Goal: Obtain resource: Obtain resource

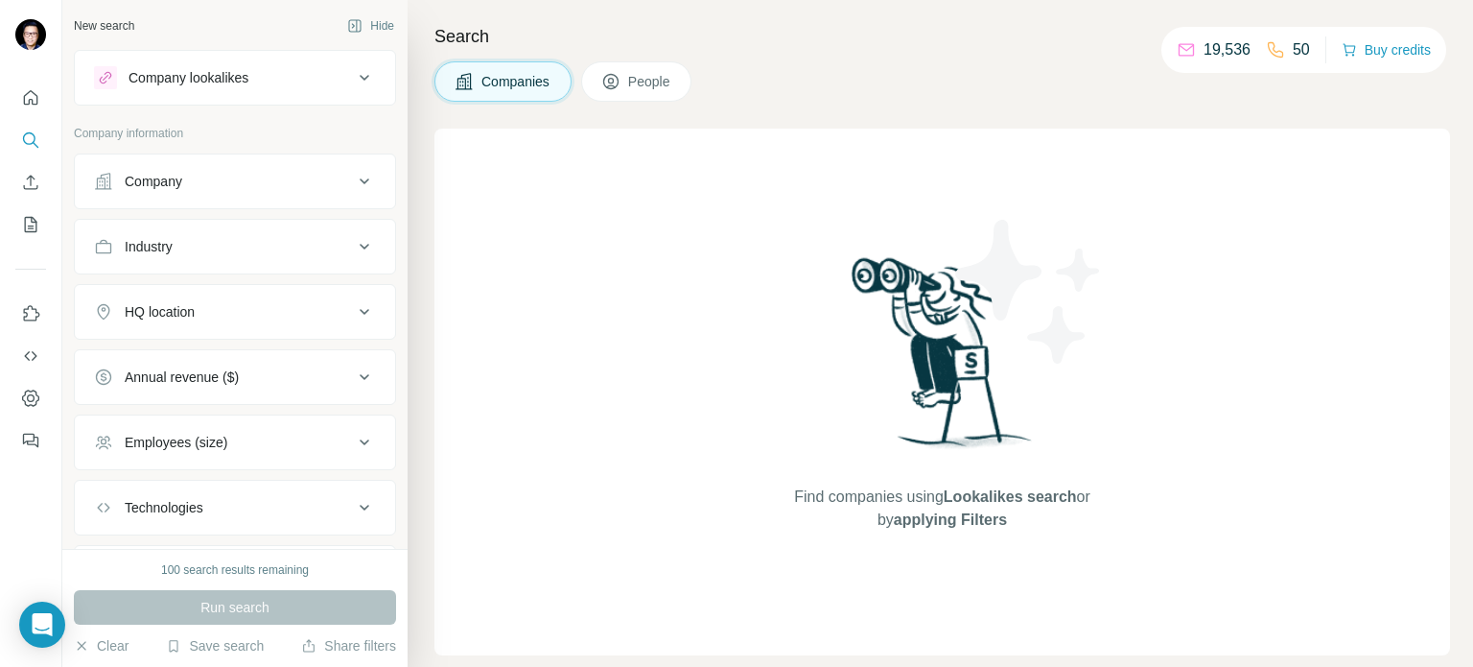
click at [353, 177] on icon at bounding box center [364, 181] width 23 height 23
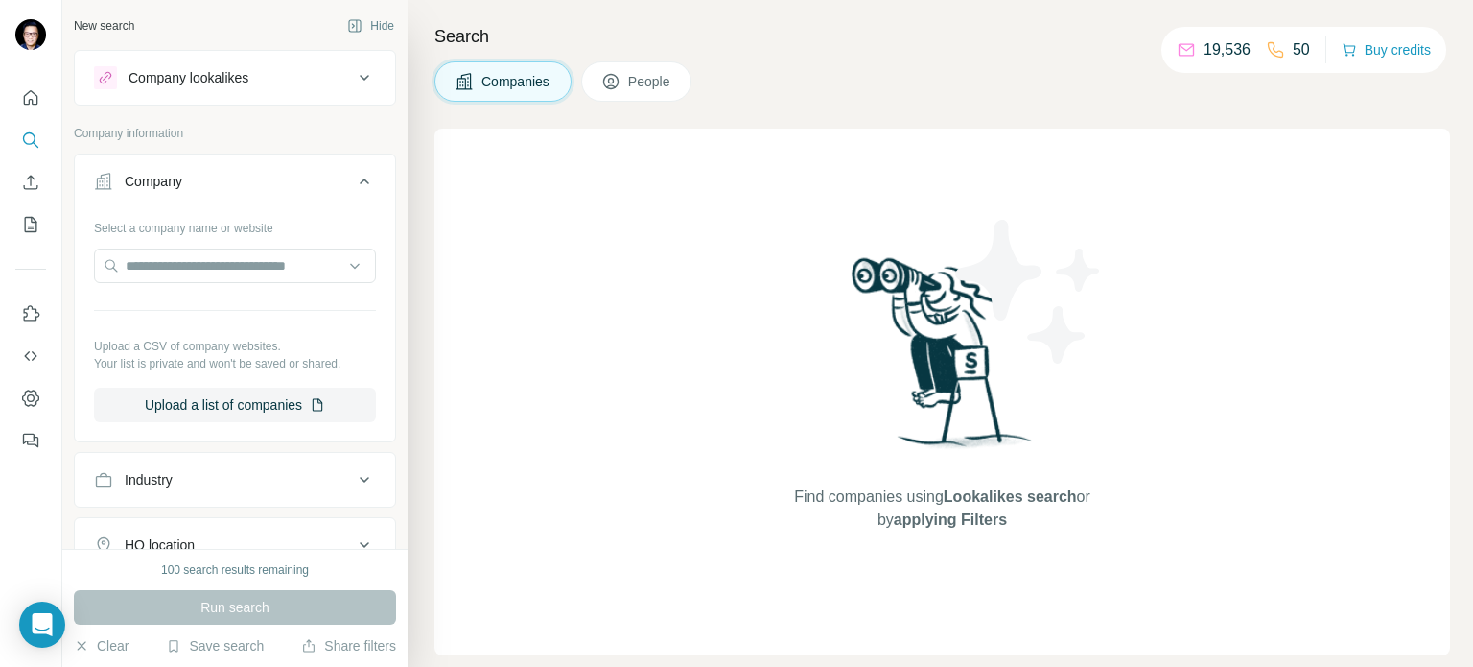
click at [353, 177] on icon at bounding box center [364, 181] width 23 height 23
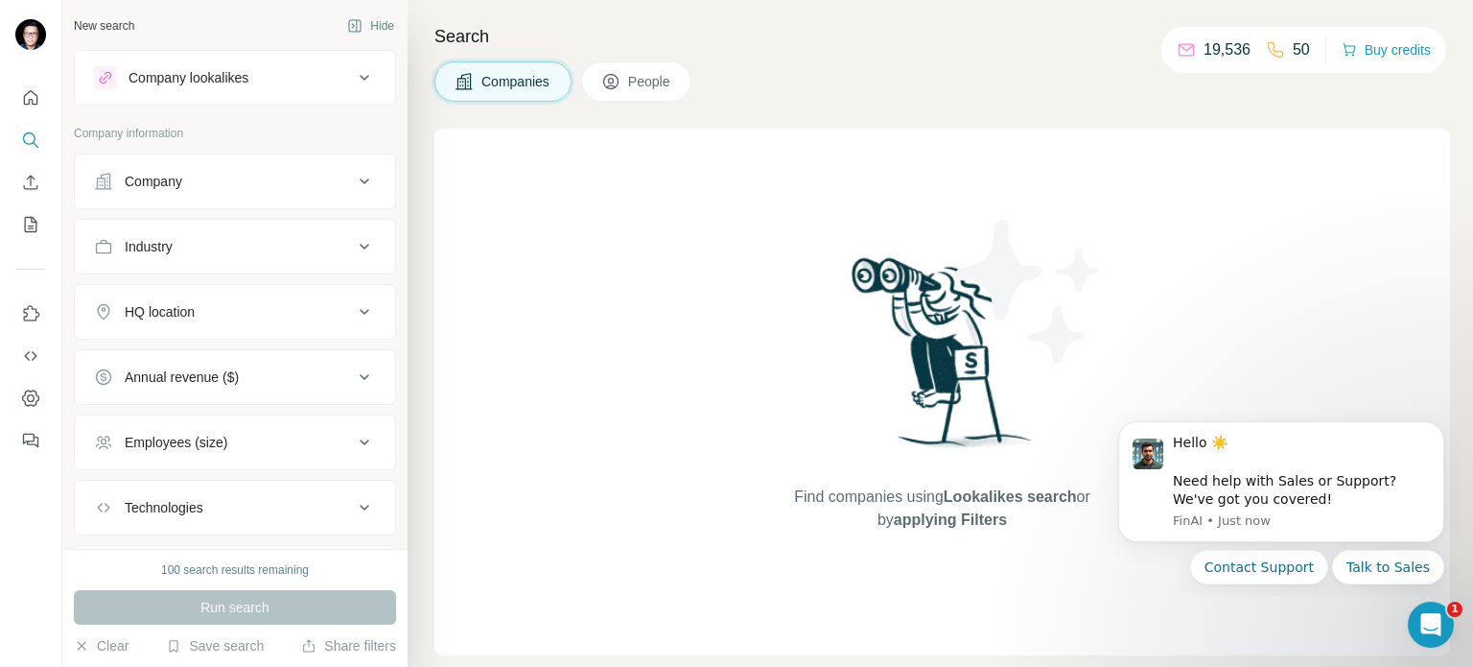
click at [358, 241] on icon at bounding box center [364, 246] width 23 height 23
click at [257, 289] on input at bounding box center [224, 294] width 237 height 21
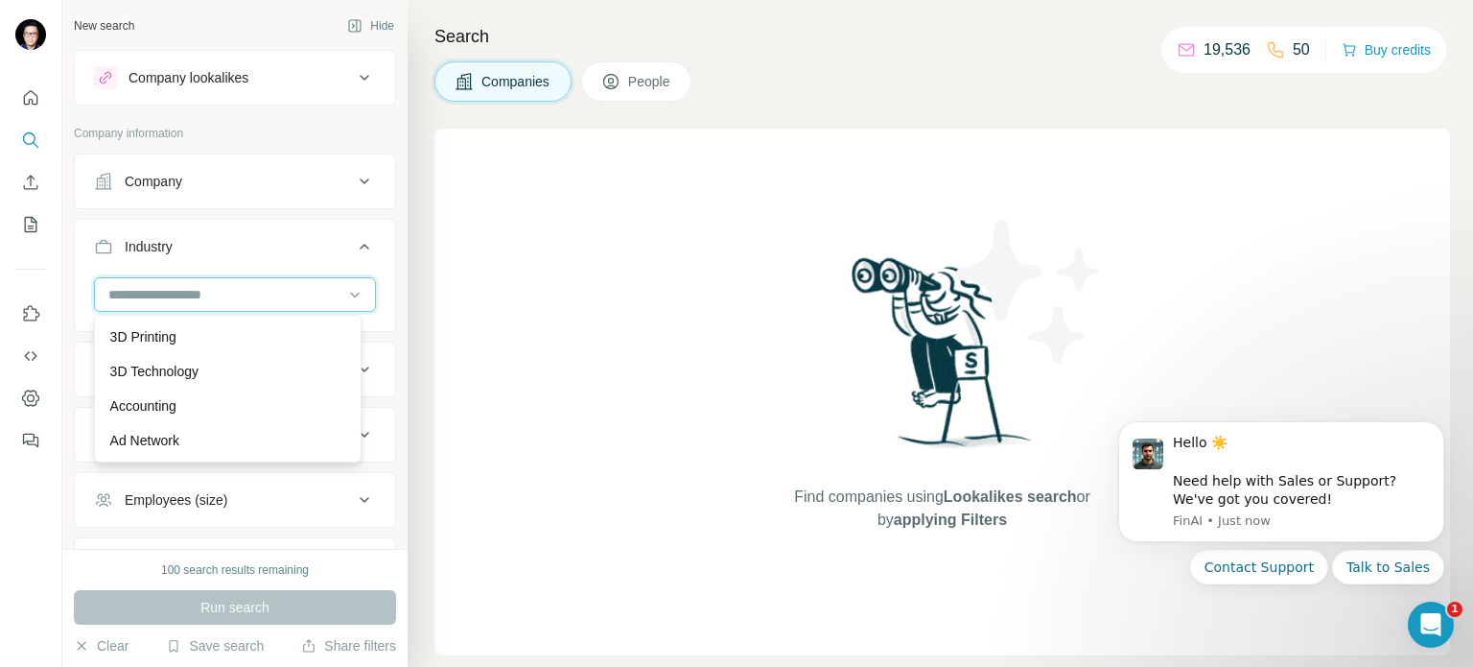
click at [258, 289] on input at bounding box center [224, 294] width 237 height 21
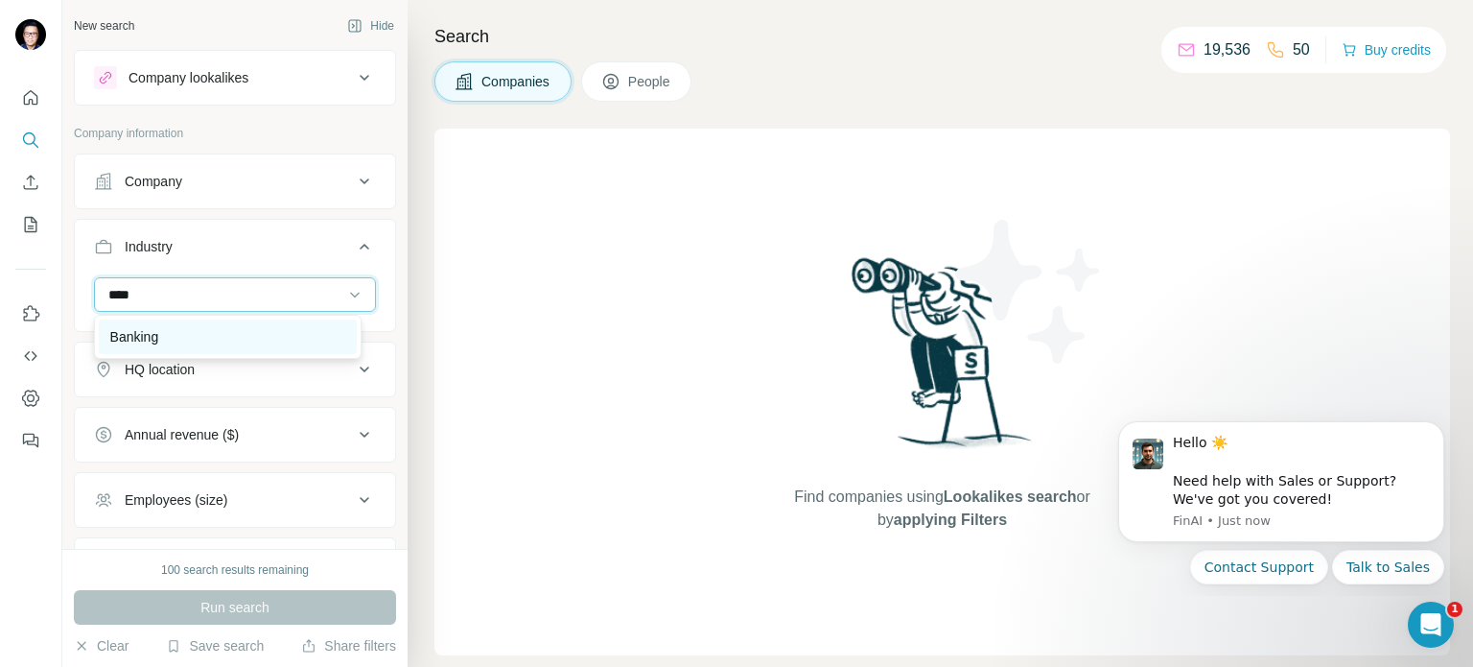
type input "****"
click at [227, 331] on div "Banking" at bounding box center [227, 336] width 235 height 19
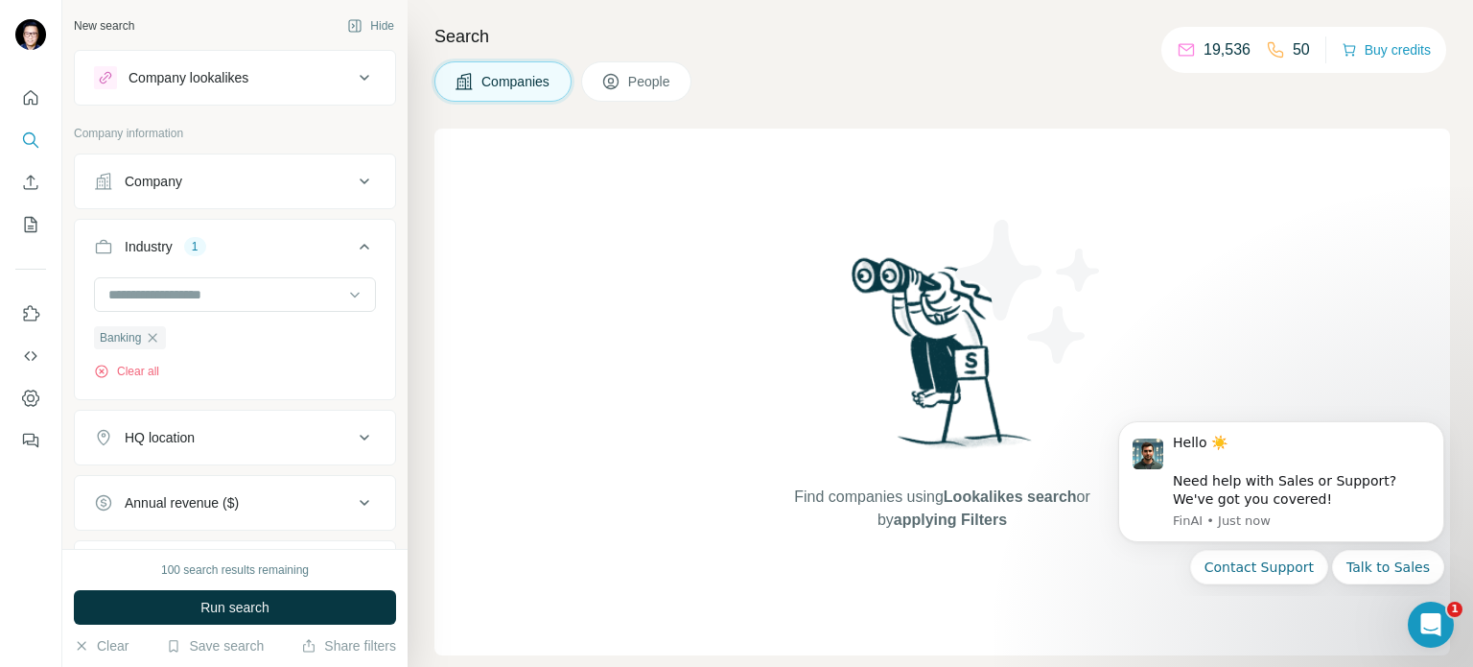
scroll to position [96, 0]
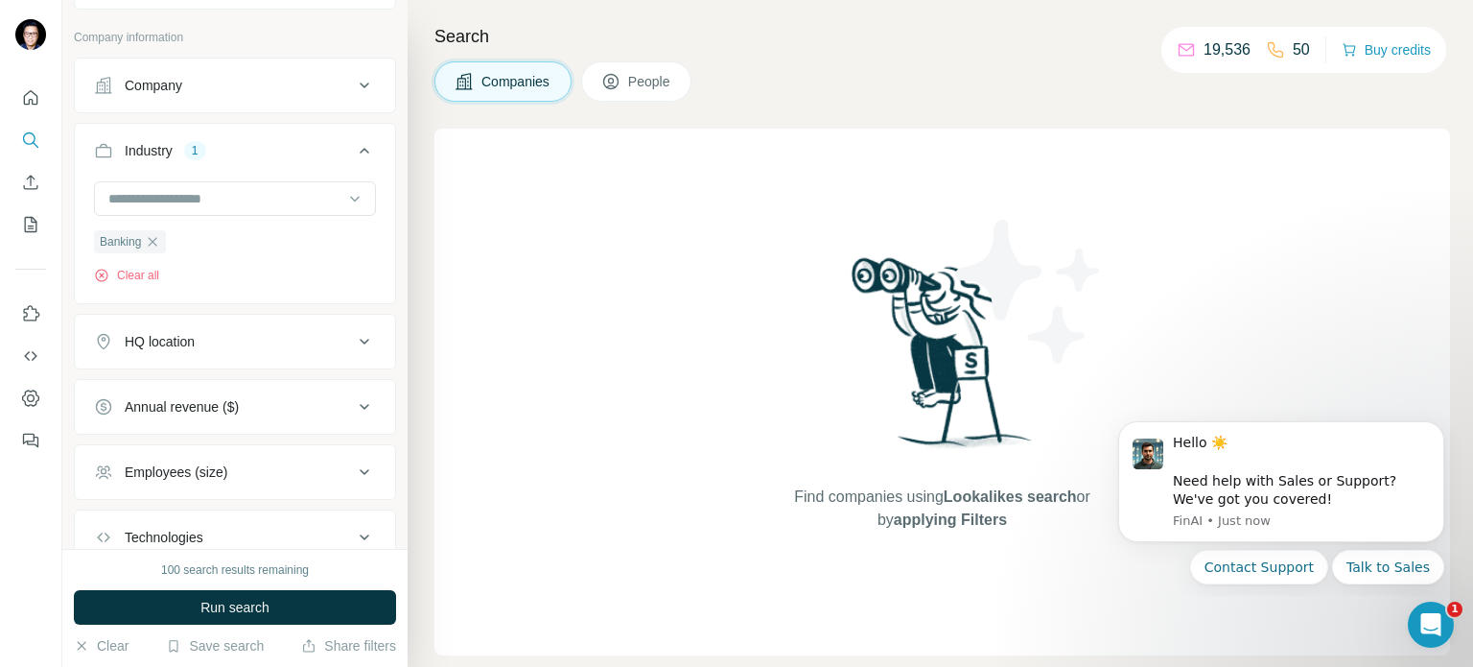
click at [268, 342] on div "HQ location" at bounding box center [223, 341] width 259 height 19
click at [234, 380] on input "text" at bounding box center [235, 389] width 282 height 35
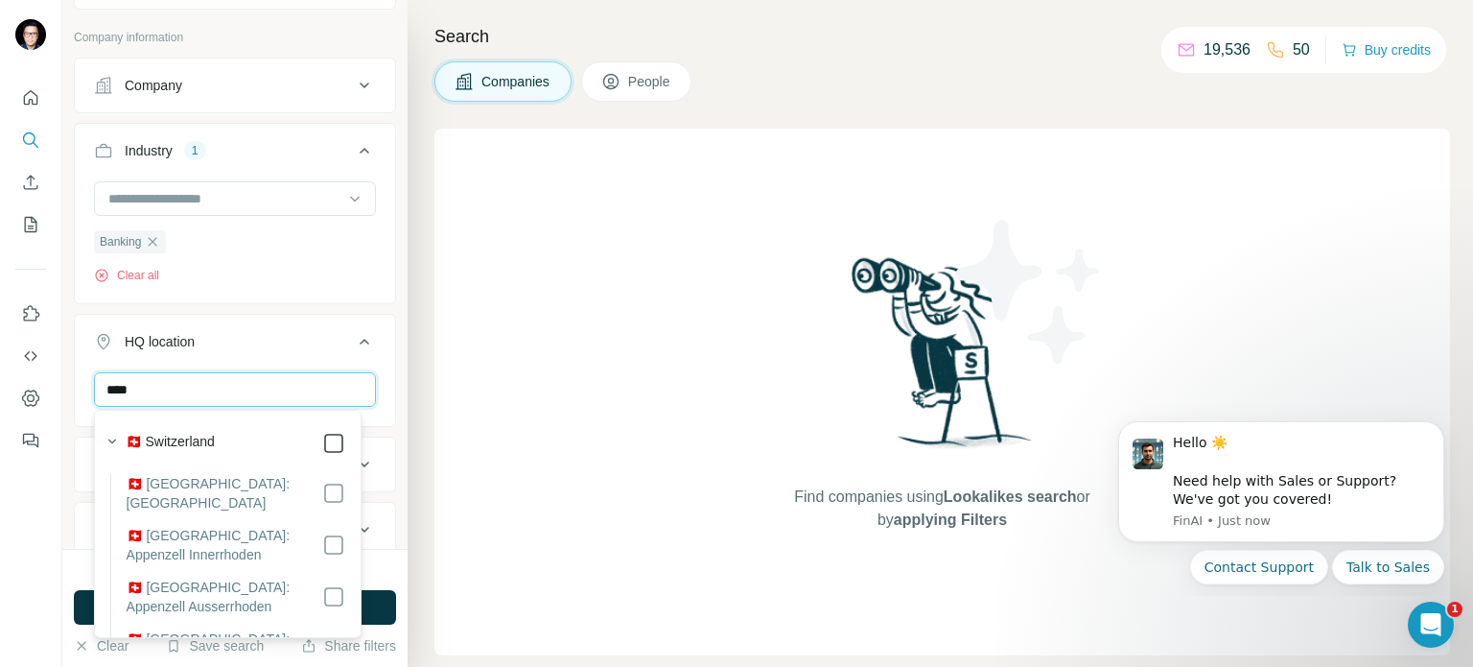
type input "****"
click at [360, 340] on icon at bounding box center [365, 342] width 10 height 6
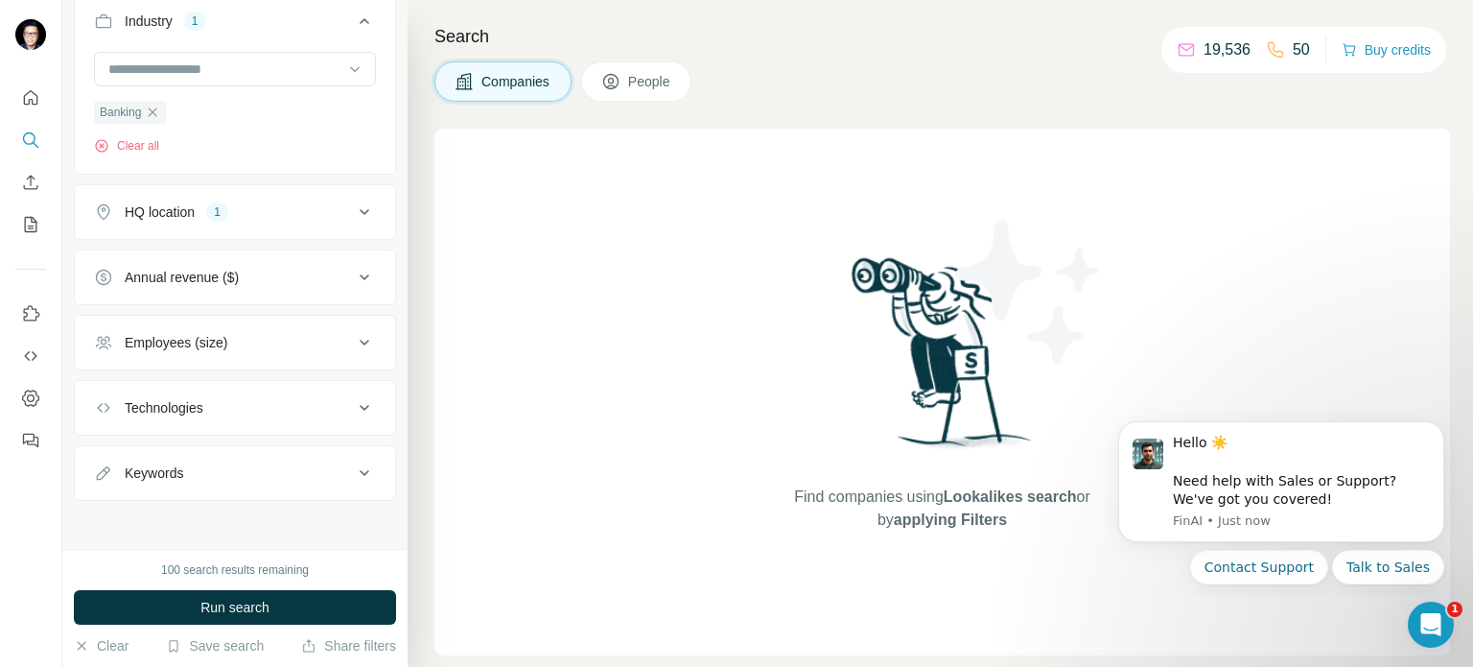
scroll to position [227, 0]
click at [353, 343] on icon at bounding box center [364, 340] width 23 height 23
click at [142, 481] on span "51-200" at bounding box center [142, 489] width 50 height 19
click at [354, 343] on icon at bounding box center [364, 340] width 23 height 23
click at [302, 598] on button "Run search" at bounding box center [235, 607] width 322 height 35
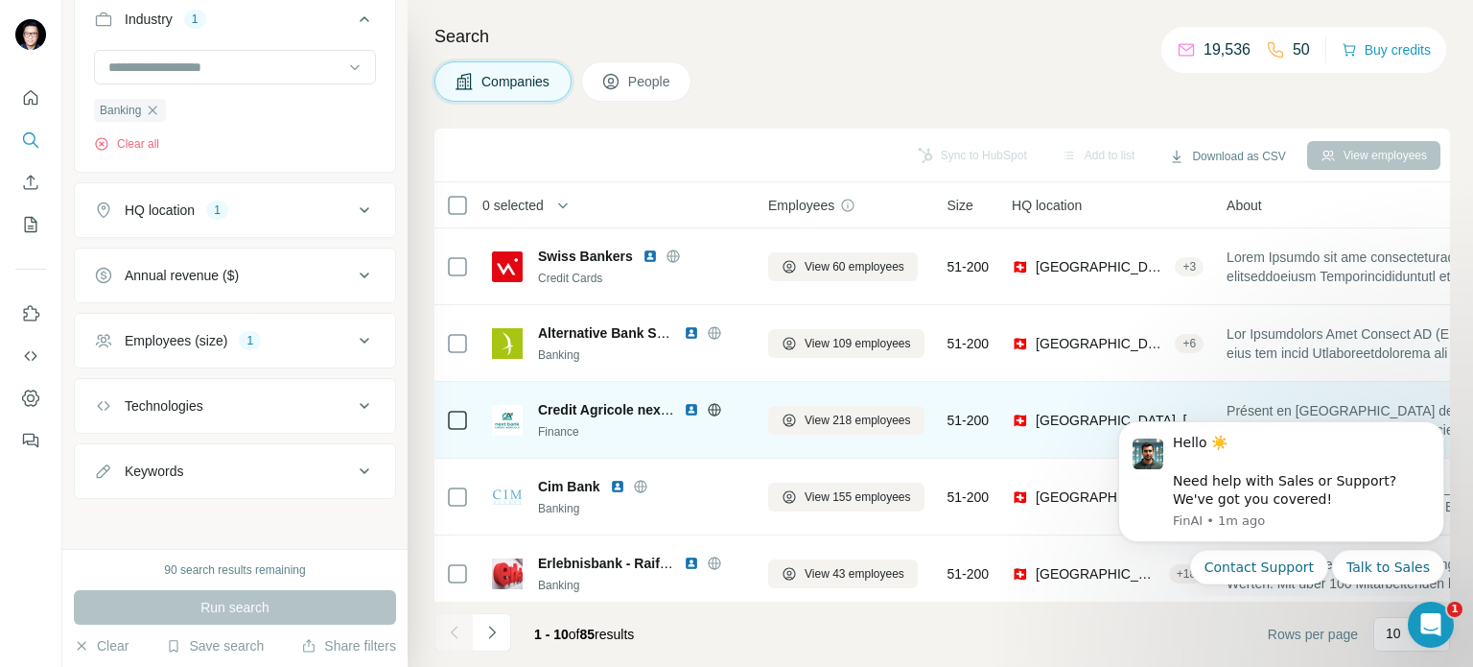
scroll to position [403, 0]
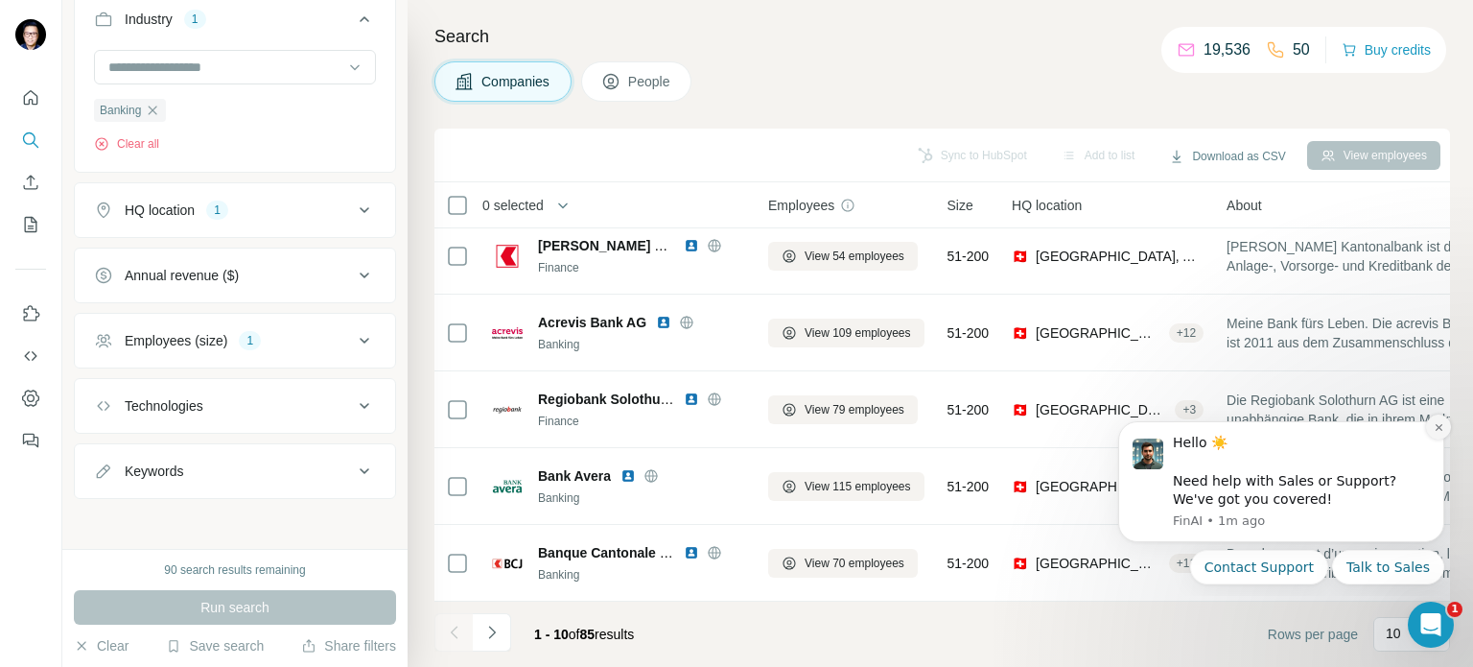
click at [1439, 428] on icon "Dismiss notification" at bounding box center [1438, 427] width 7 height 7
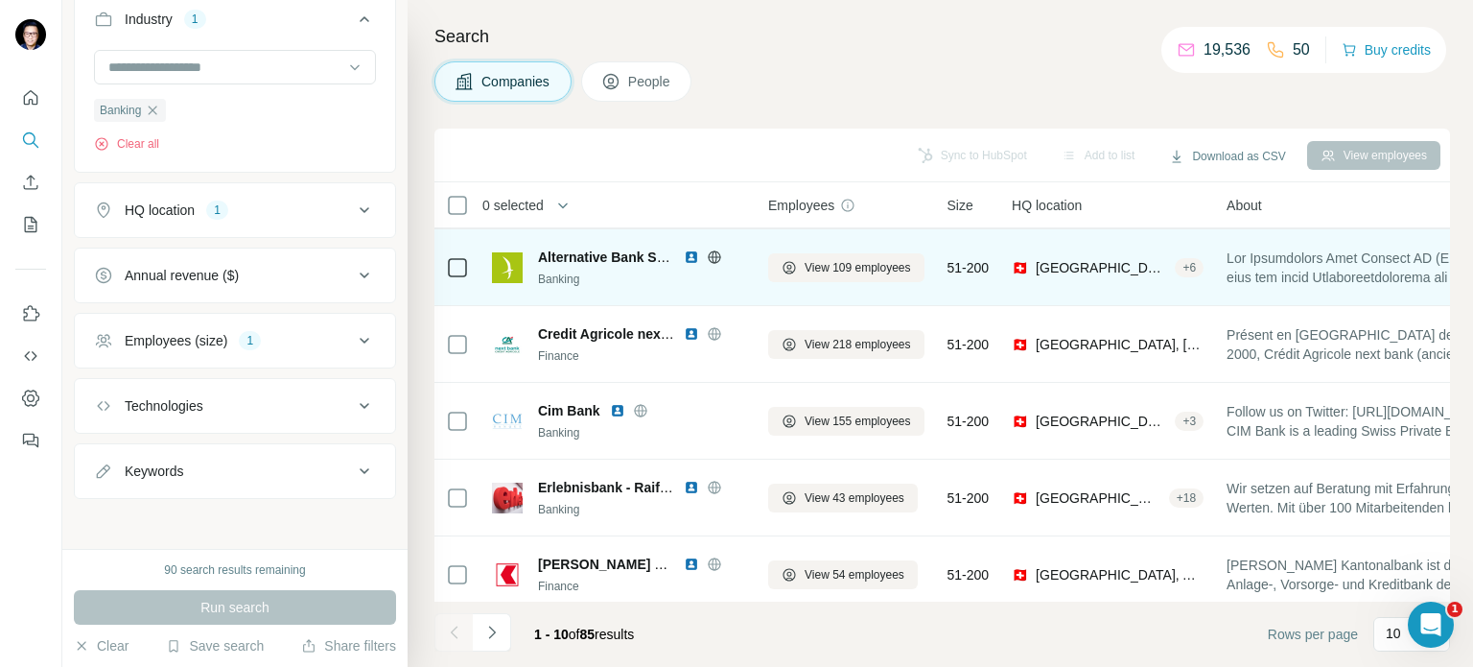
scroll to position [0, 0]
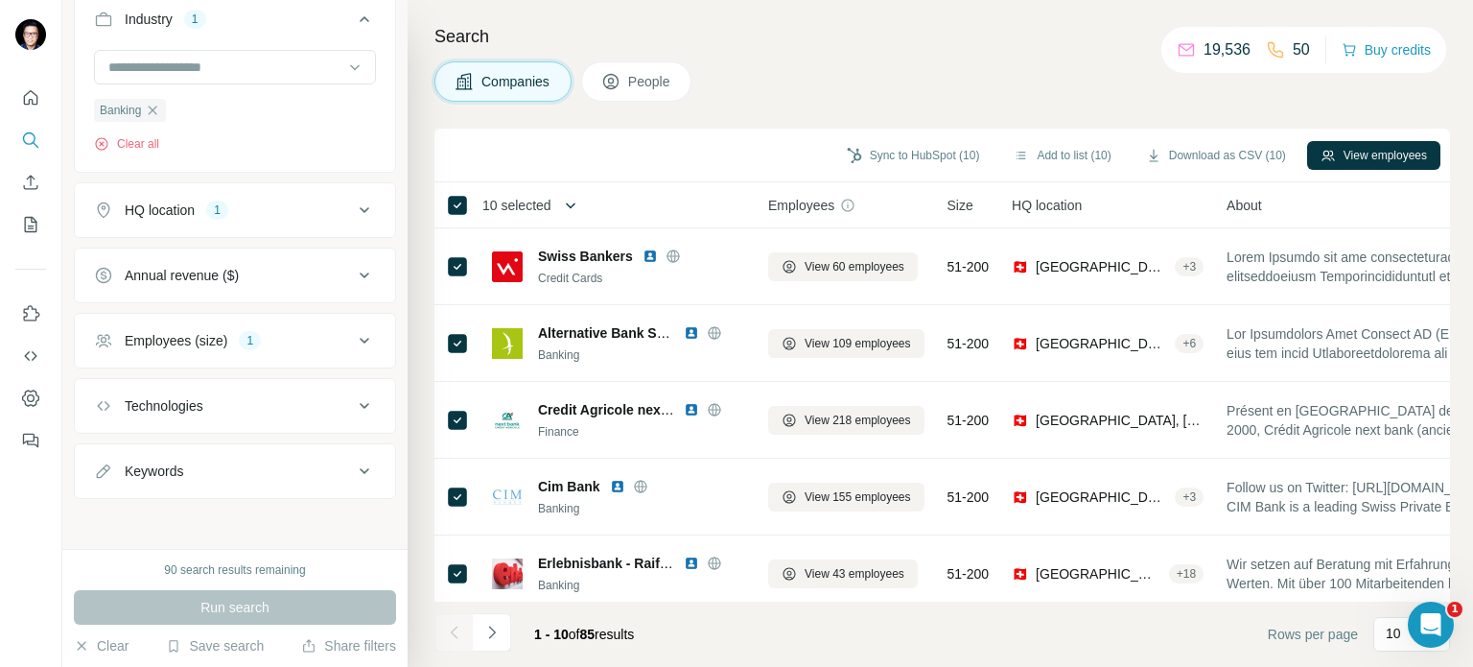
click at [578, 210] on icon "button" at bounding box center [570, 205] width 19 height 19
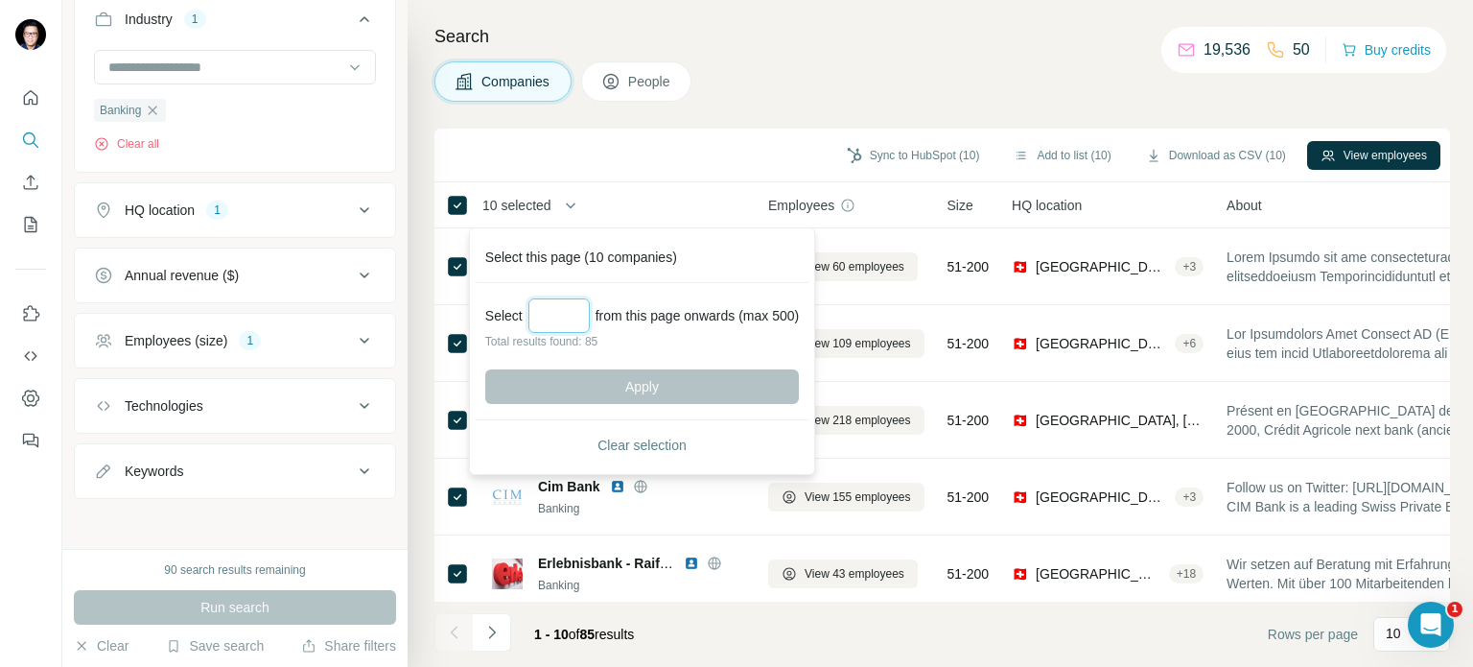
click at [575, 312] on input "Select a number (up to 500)" at bounding box center [558, 315] width 61 height 35
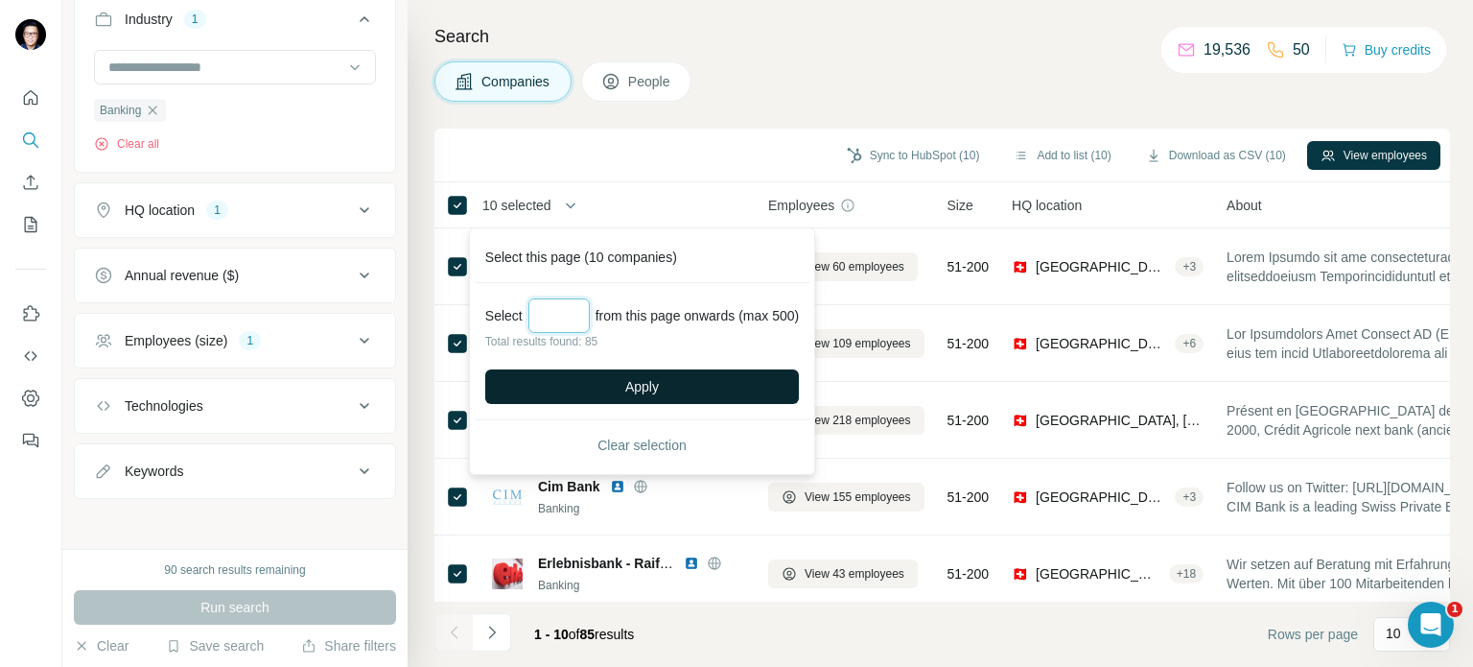
type input "**"
click at [648, 389] on span "Apply" at bounding box center [642, 386] width 34 height 19
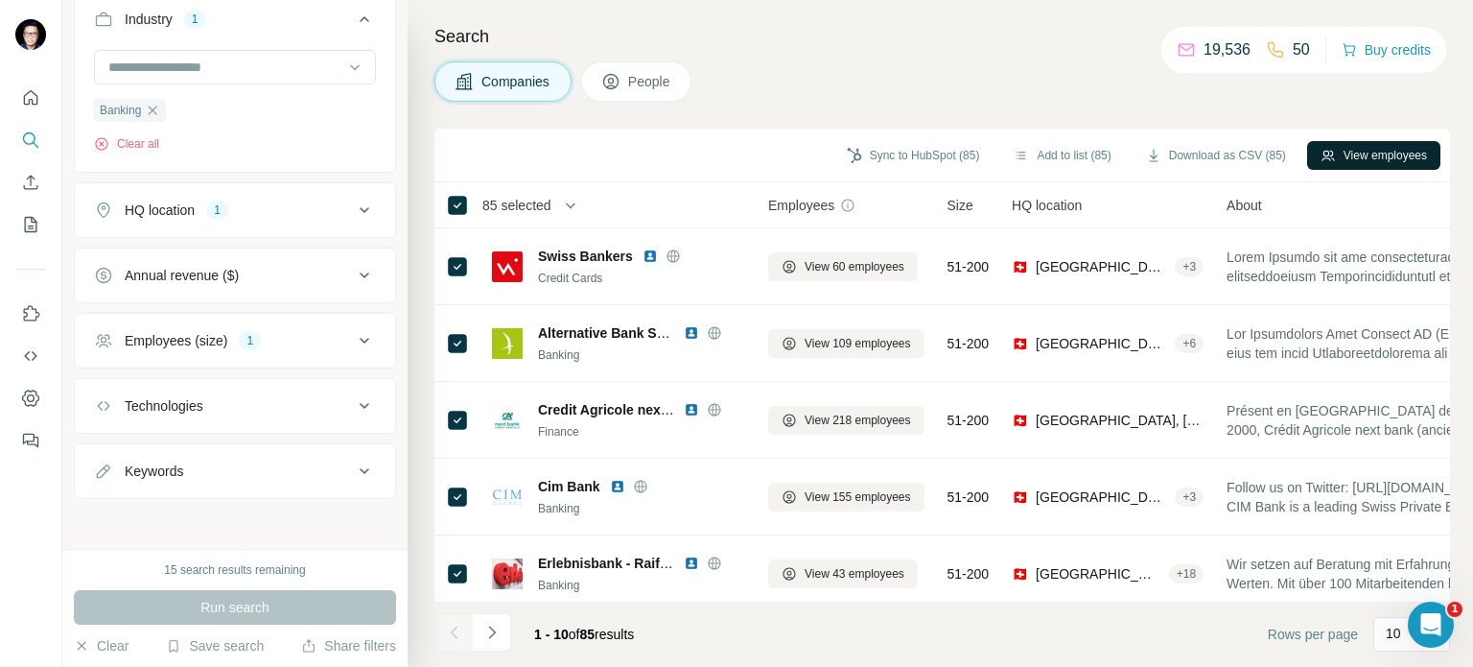
click at [1388, 154] on button "View employees" at bounding box center [1373, 155] width 133 height 29
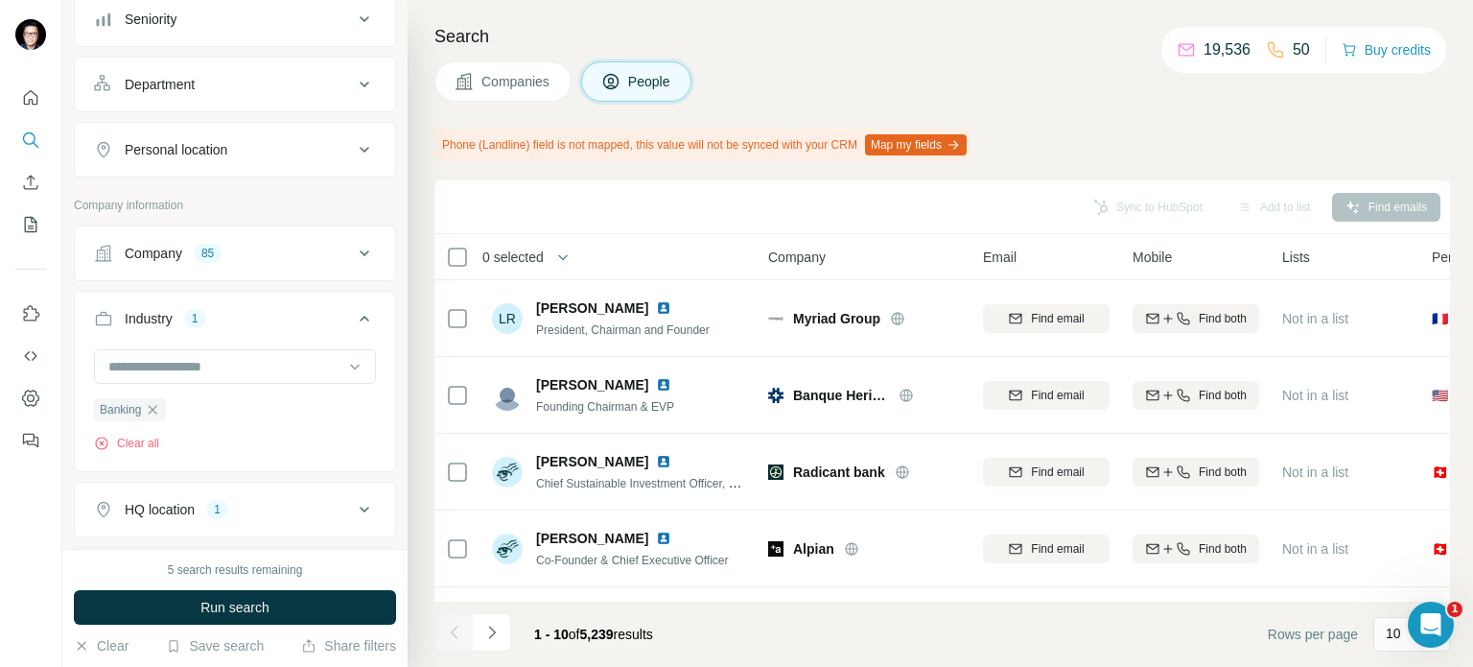
click at [518, 78] on span "Companies" at bounding box center [516, 81] width 70 height 19
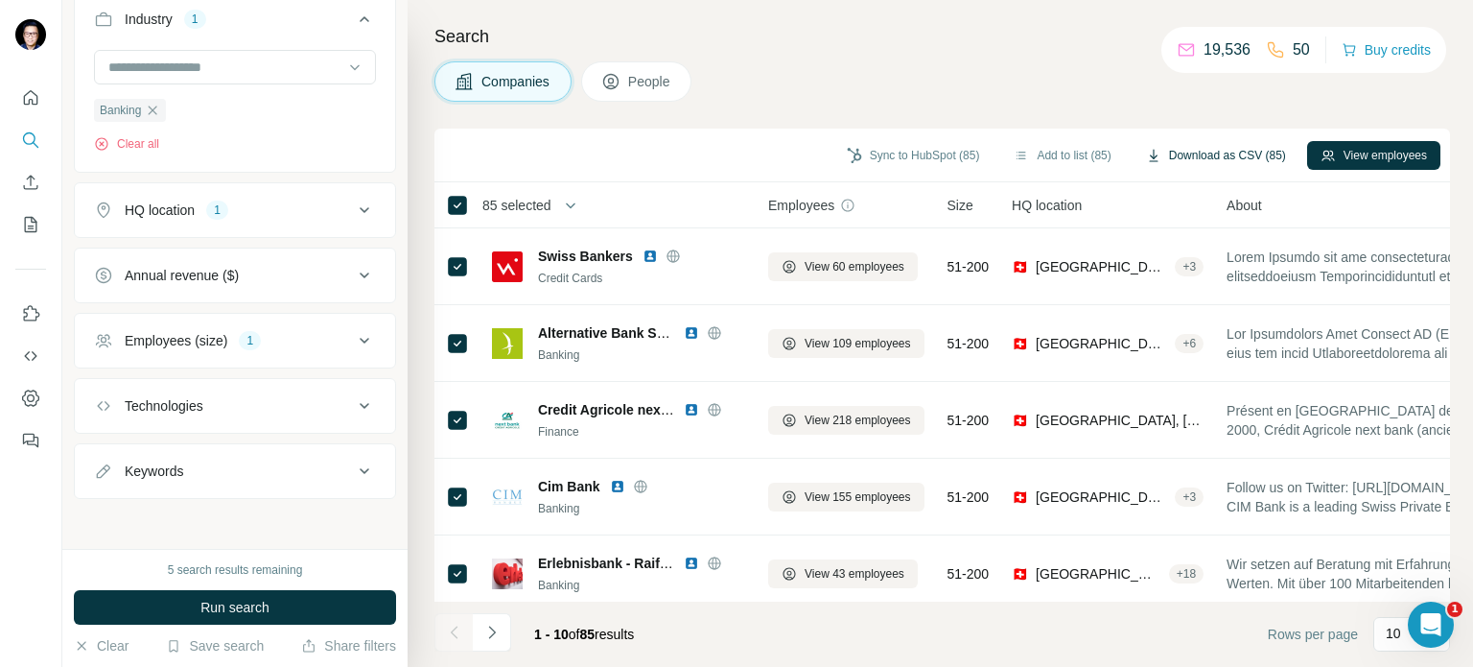
click at [1172, 152] on button "Download as CSV (85)" at bounding box center [1216, 155] width 167 height 29
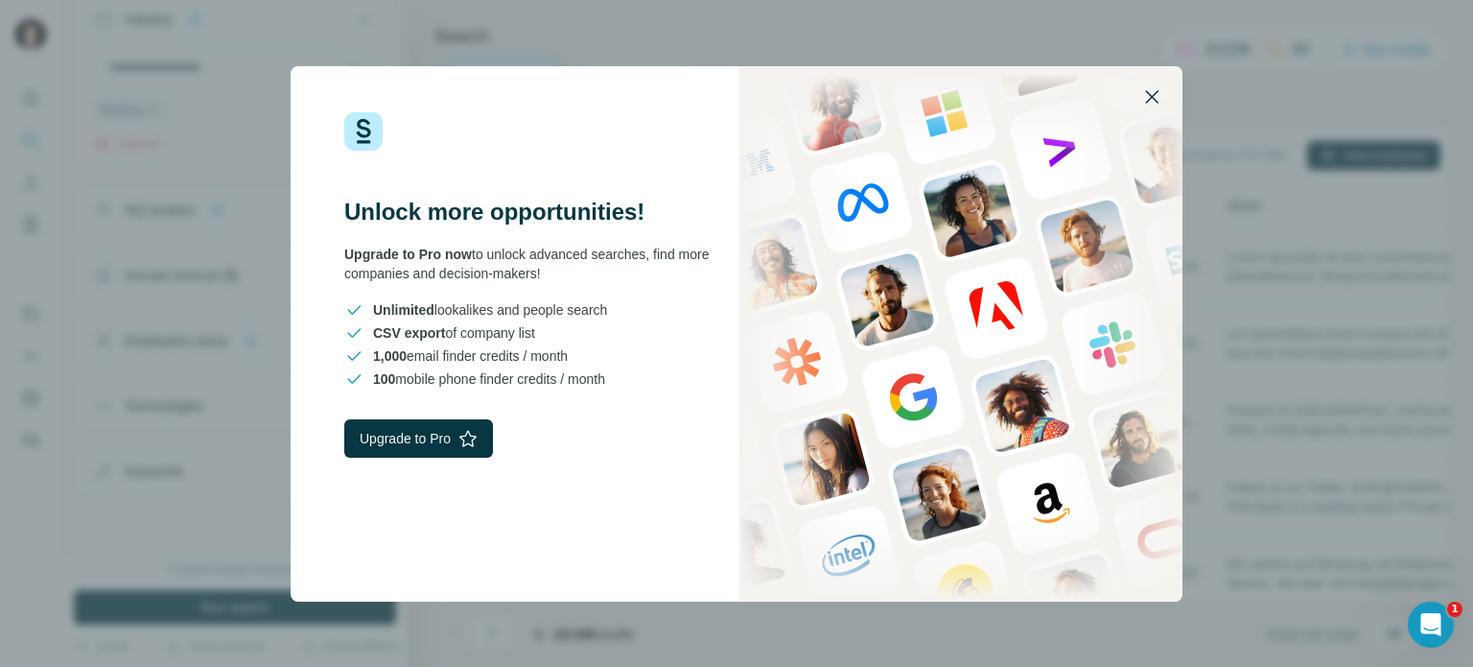
click at [1150, 97] on icon "button" at bounding box center [1151, 96] width 23 height 23
